Goal: Information Seeking & Learning: Learn about a topic

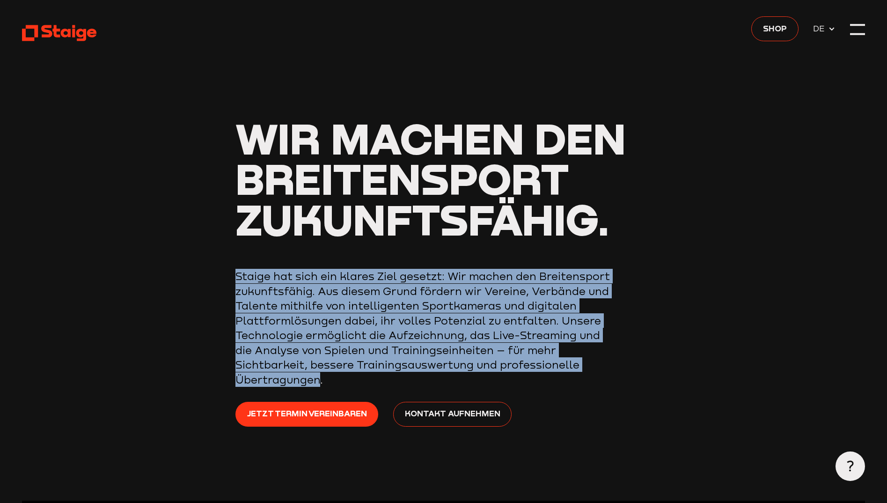
drag, startPoint x: 235, startPoint y: 279, endPoint x: 540, endPoint y: 387, distance: 323.0
click at [540, 387] on p "Staige hat sich ein klares Ziel gesetzt: Wir machen den Breitensport zukunftsfä…" at bounding box center [422, 328] width 374 height 118
copy p "Staige hat sich ein klares Ziel gesetzt: Wir machen den Breitensport zukunftsfä…"
drag, startPoint x: 303, startPoint y: 318, endPoint x: 236, endPoint y: 288, distance: 73.1
click at [303, 318] on p "Staige hat sich ein klares Ziel gesetzt: Wir machen den Breitensport zukunftsfä…" at bounding box center [422, 328] width 374 height 118
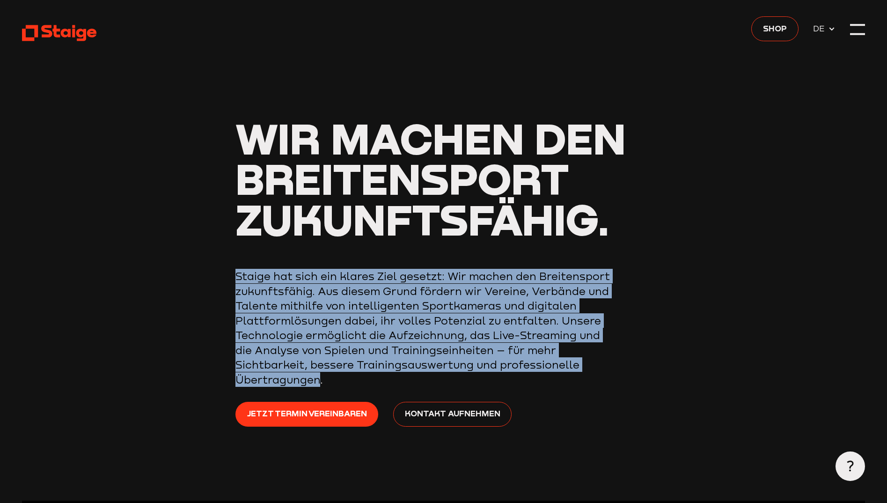
click at [236, 280] on p "Staige hat sich ein klares Ziel gesetzt: Wir machen den Breitensport zukunftsfä…" at bounding box center [422, 328] width 374 height 118
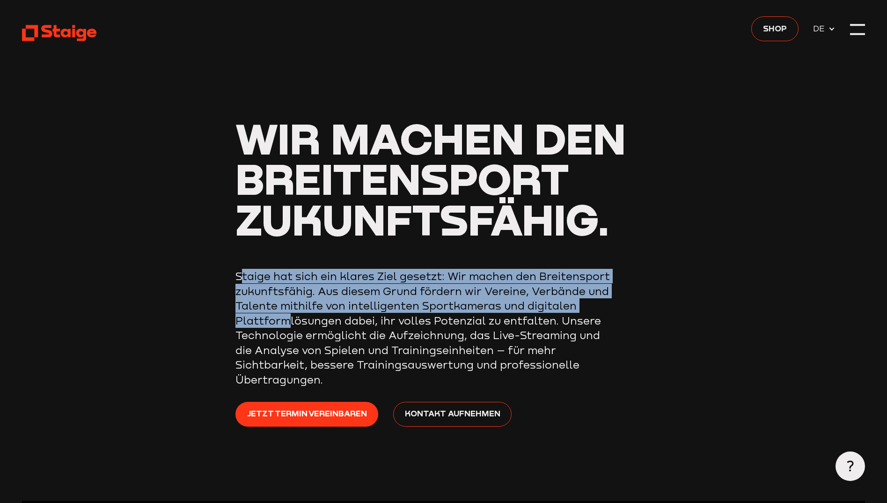
drag, startPoint x: 242, startPoint y: 275, endPoint x: 442, endPoint y: 326, distance: 207.2
click at [442, 326] on p "Staige hat sich ein klares Ziel gesetzt: Wir machen den Breitensport zukunftsfä…" at bounding box center [422, 328] width 374 height 118
click at [320, 300] on p "Staige hat sich ein klares Ziel gesetzt: Wir machen den Breitensport zukunftsfä…" at bounding box center [422, 328] width 374 height 118
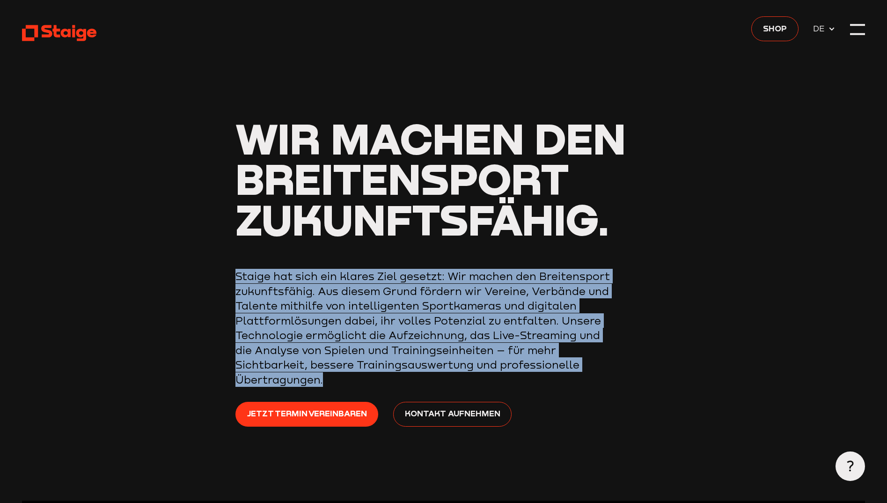
drag, startPoint x: 233, startPoint y: 276, endPoint x: 548, endPoint y: 382, distance: 332.9
click at [548, 382] on header "Wir machen den Breitensport zukunftsfähig. Staige hat sich ein klares Ziel gese…" at bounding box center [443, 250] width 843 height 500
copy p "Staige hat sich ein klares Ziel gesetzt: Wir machen den Breitensport zukunftsfä…"
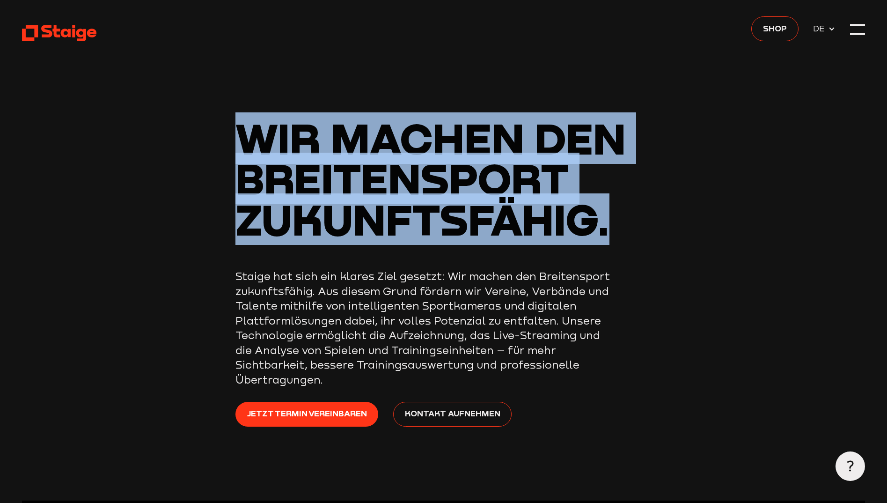
drag, startPoint x: 246, startPoint y: 129, endPoint x: 607, endPoint y: 213, distance: 370.9
click at [607, 213] on span "Wir machen den Breitensport zukunftsfähig." at bounding box center [430, 178] width 390 height 132
copy span "Wir machen den Breitensport zukunftsfähig."
